Goal: Transaction & Acquisition: Purchase product/service

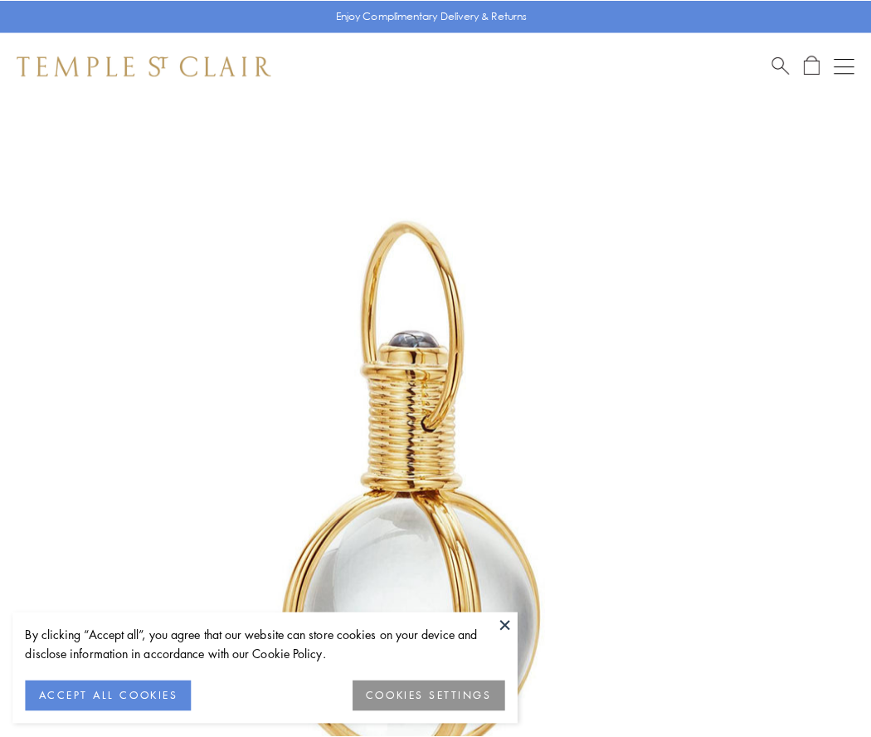
scroll to position [433, 0]
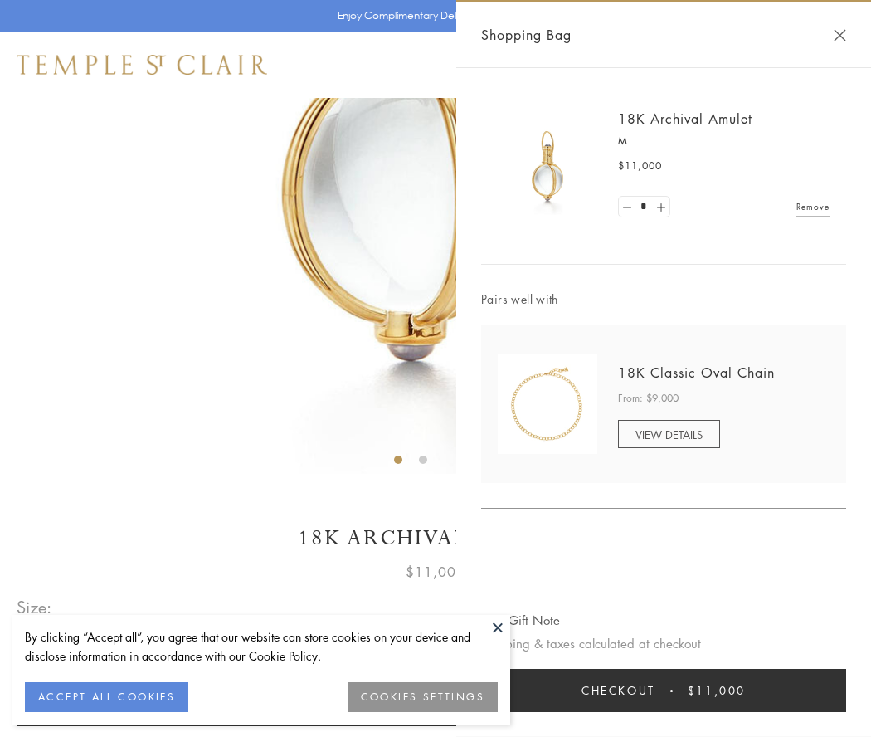
click at [664, 690] on button "Checkout $11,000" at bounding box center [663, 690] width 365 height 43
